Goal: Navigation & Orientation: Find specific page/section

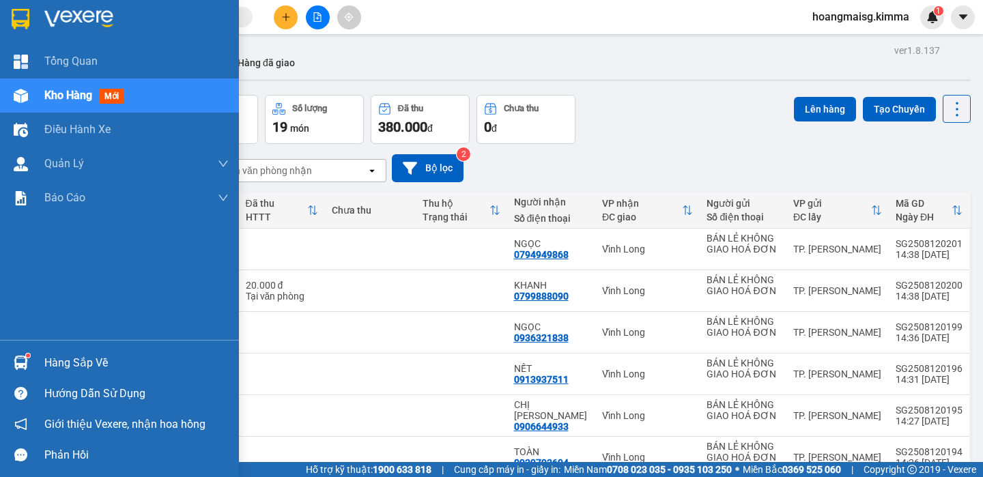
click at [66, 119] on div "Điều hành xe" at bounding box center [136, 130] width 184 height 34
drag, startPoint x: 62, startPoint y: 100, endPoint x: 73, endPoint y: 93, distance: 12.9
click at [62, 97] on span "Kho hàng" at bounding box center [68, 95] width 48 height 13
click at [63, 94] on span "Kho hàng" at bounding box center [68, 95] width 48 height 13
click at [65, 92] on span "Kho hàng" at bounding box center [68, 95] width 48 height 13
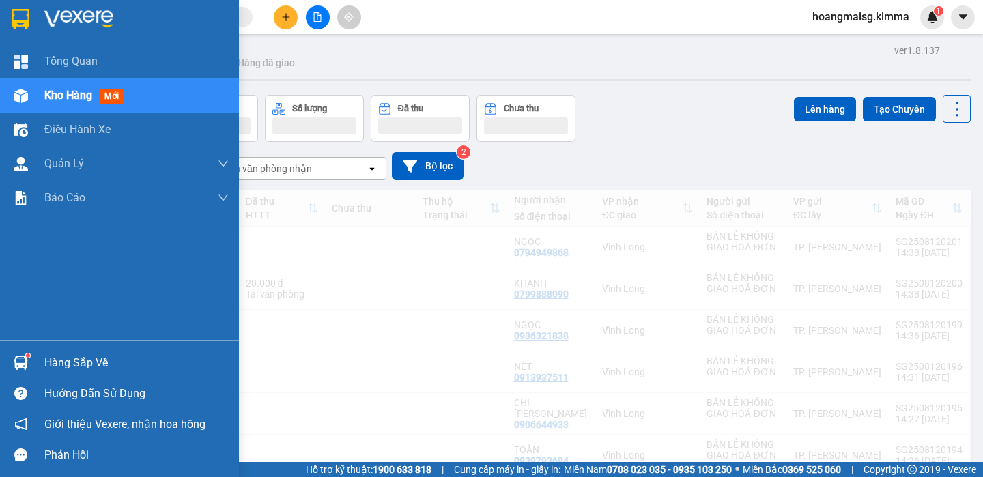
click at [73, 93] on span "Kho hàng" at bounding box center [68, 95] width 48 height 13
click at [71, 91] on span "Kho hàng" at bounding box center [68, 95] width 48 height 13
drag, startPoint x: 70, startPoint y: 91, endPoint x: 244, endPoint y: 3, distance: 195.0
click at [70, 90] on span "Kho hàng" at bounding box center [68, 95] width 48 height 13
